Goal: Find specific page/section: Find specific page/section

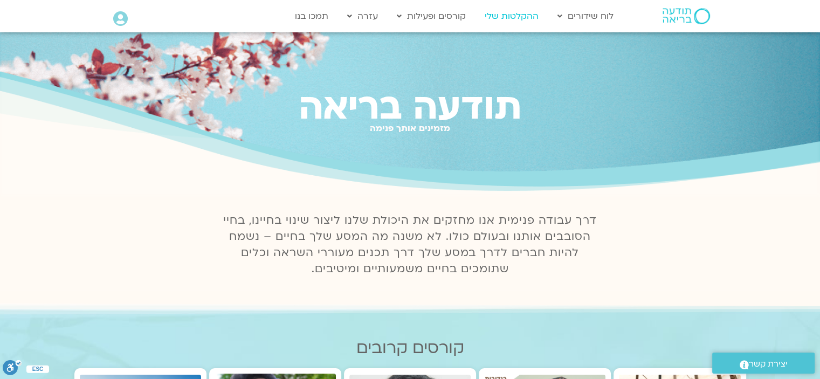
click at [519, 15] on link "ההקלטות שלי" at bounding box center [511, 16] width 65 height 20
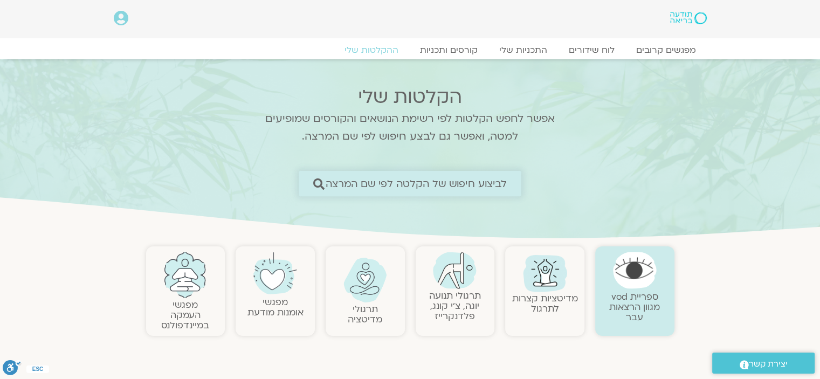
click at [474, 184] on span "לביצוע חיפוש של הקלטה לפי שם המרצה" at bounding box center [417, 183] width 182 height 11
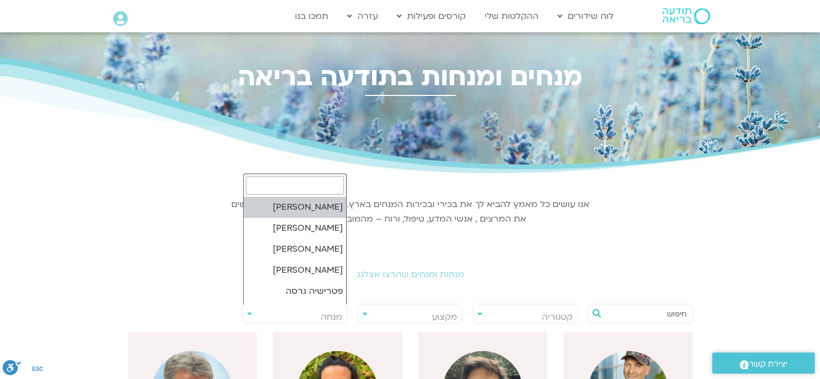
click at [246, 311] on span "מנחה" at bounding box center [295, 317] width 104 height 25
click at [328, 186] on input "search" at bounding box center [295, 185] width 98 height 18
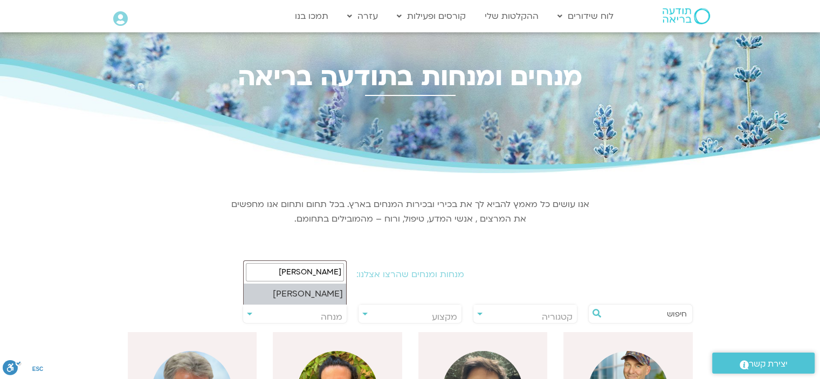
type input "ארנינה"
select select "****"
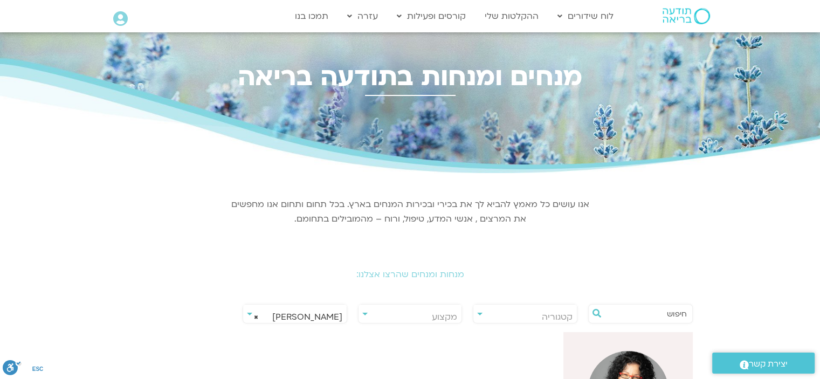
scroll to position [216, 0]
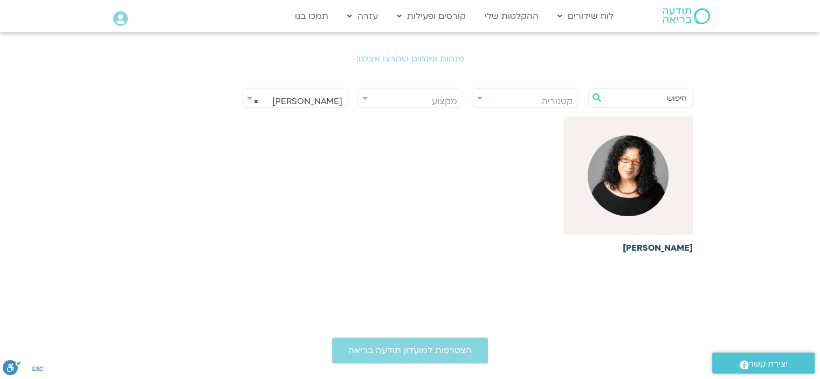
click at [624, 184] on img at bounding box center [628, 175] width 81 height 81
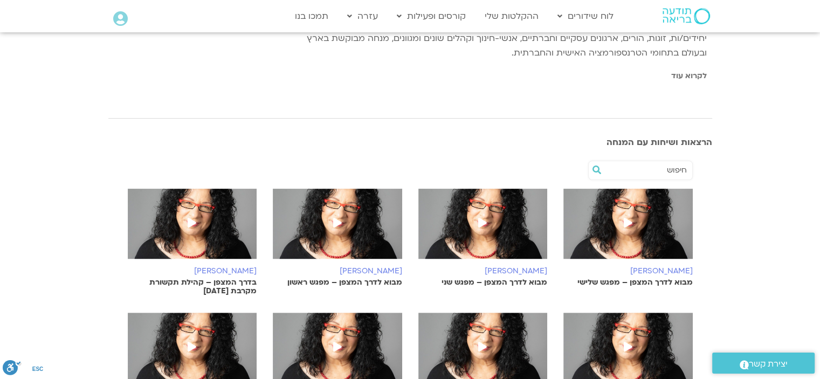
scroll to position [270, 0]
